Goal: Navigation & Orientation: Find specific page/section

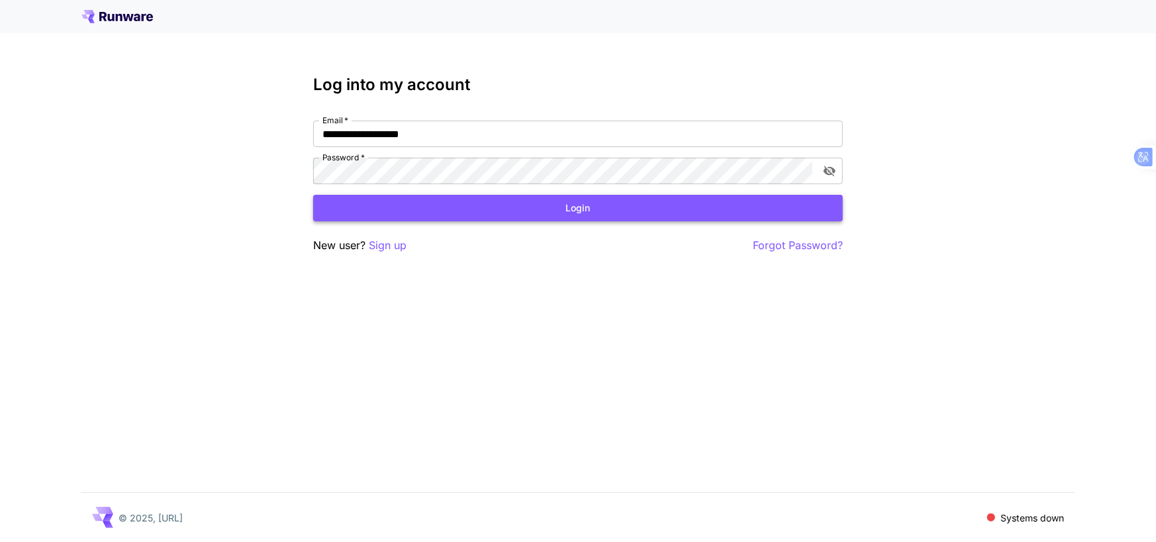
click at [626, 214] on button "Login" at bounding box center [578, 208] width 530 height 27
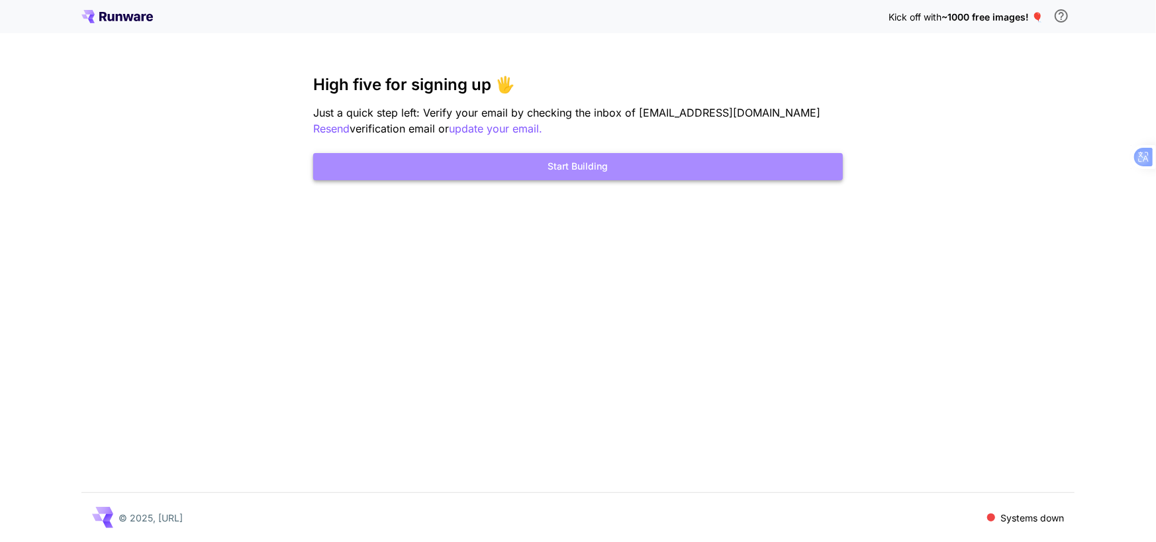
click at [555, 163] on button "Start Building" at bounding box center [578, 166] width 530 height 27
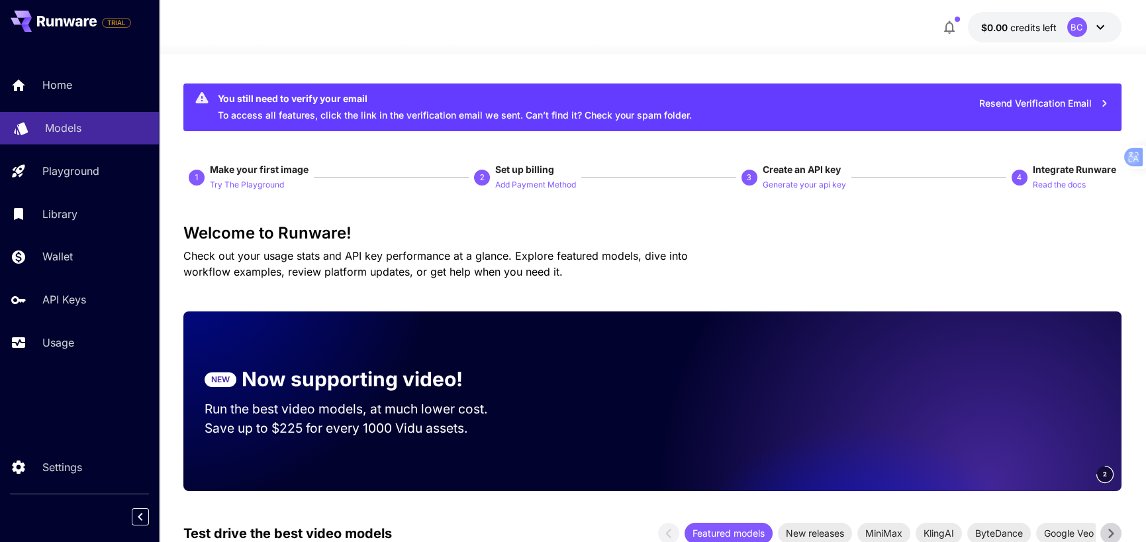
click at [60, 120] on p "Models" at bounding box center [63, 128] width 36 height 16
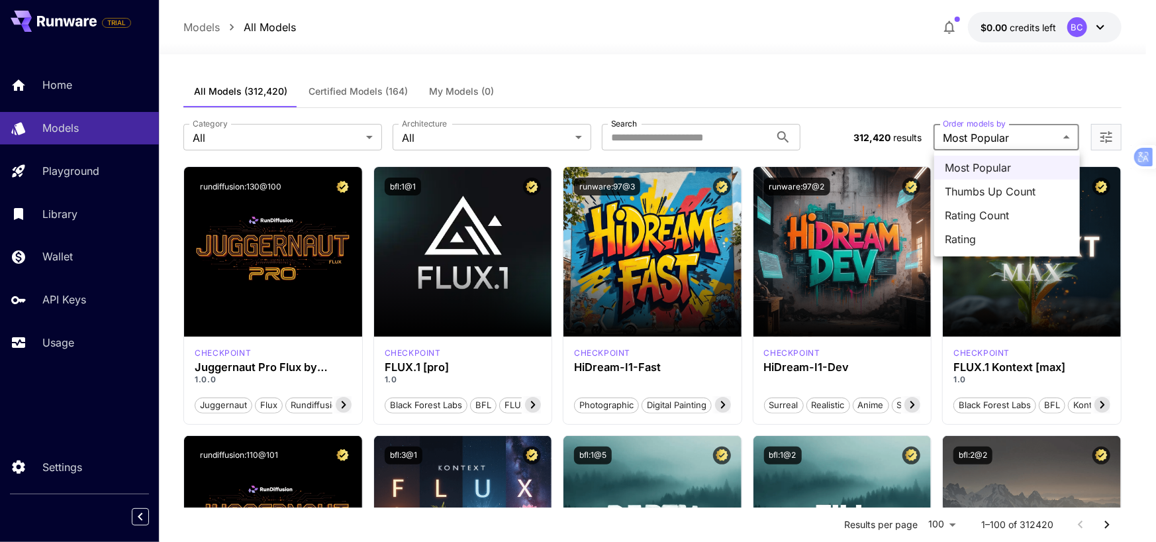
click at [1022, 189] on span "Thumbs Up Count" at bounding box center [1007, 191] width 124 height 16
type input "**********"
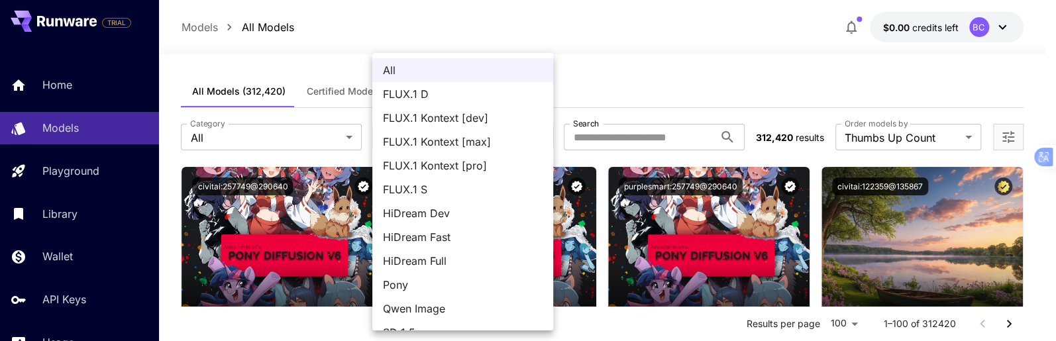
click at [623, 85] on div at bounding box center [528, 170] width 1056 height 341
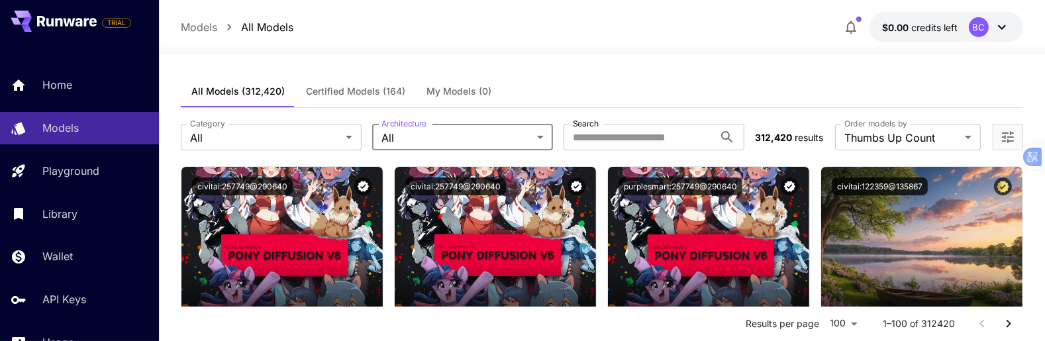
click at [339, 90] on span "Certified Models (164)" at bounding box center [355, 91] width 99 height 12
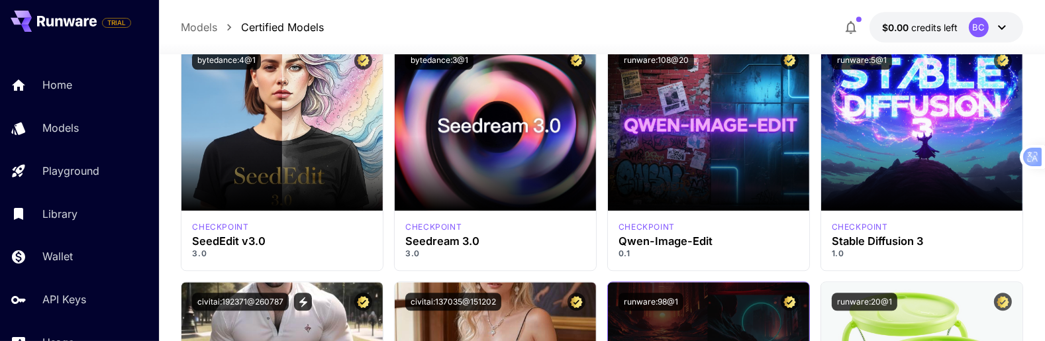
scroll to position [9469, 0]
